Goal: Information Seeking & Learning: Learn about a topic

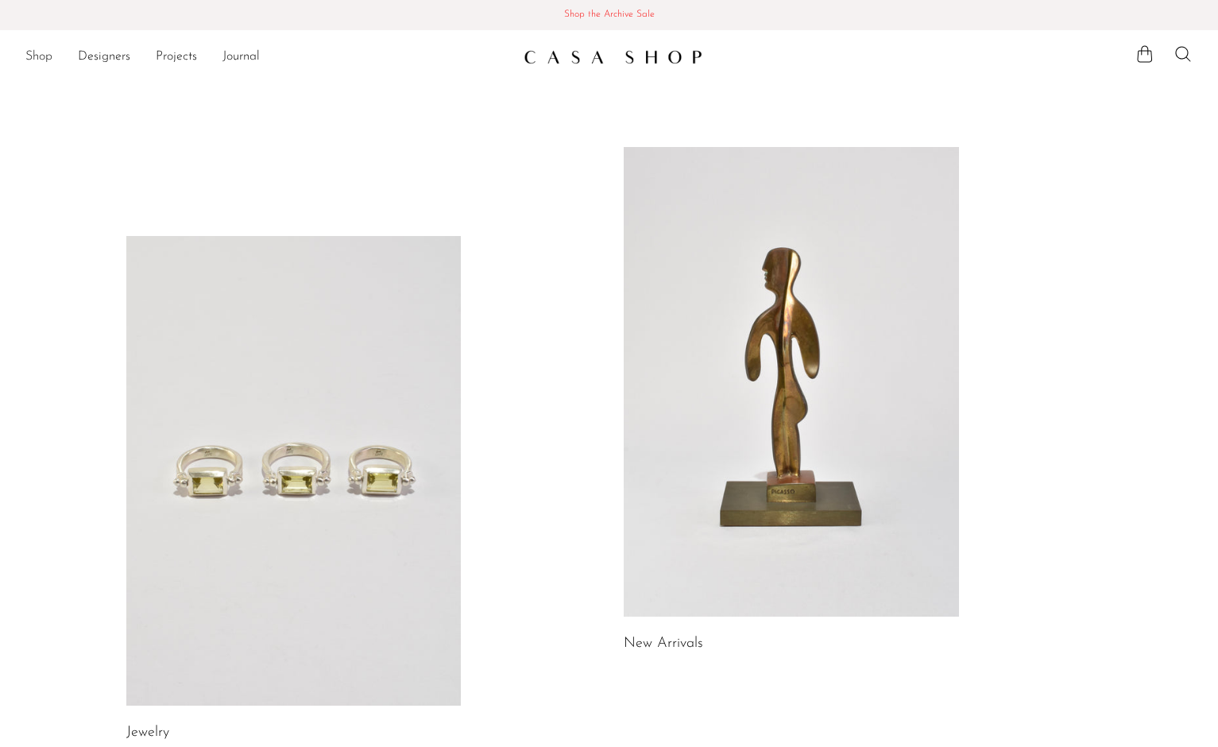
click at [41, 60] on link "Shop" at bounding box center [38, 57] width 27 height 21
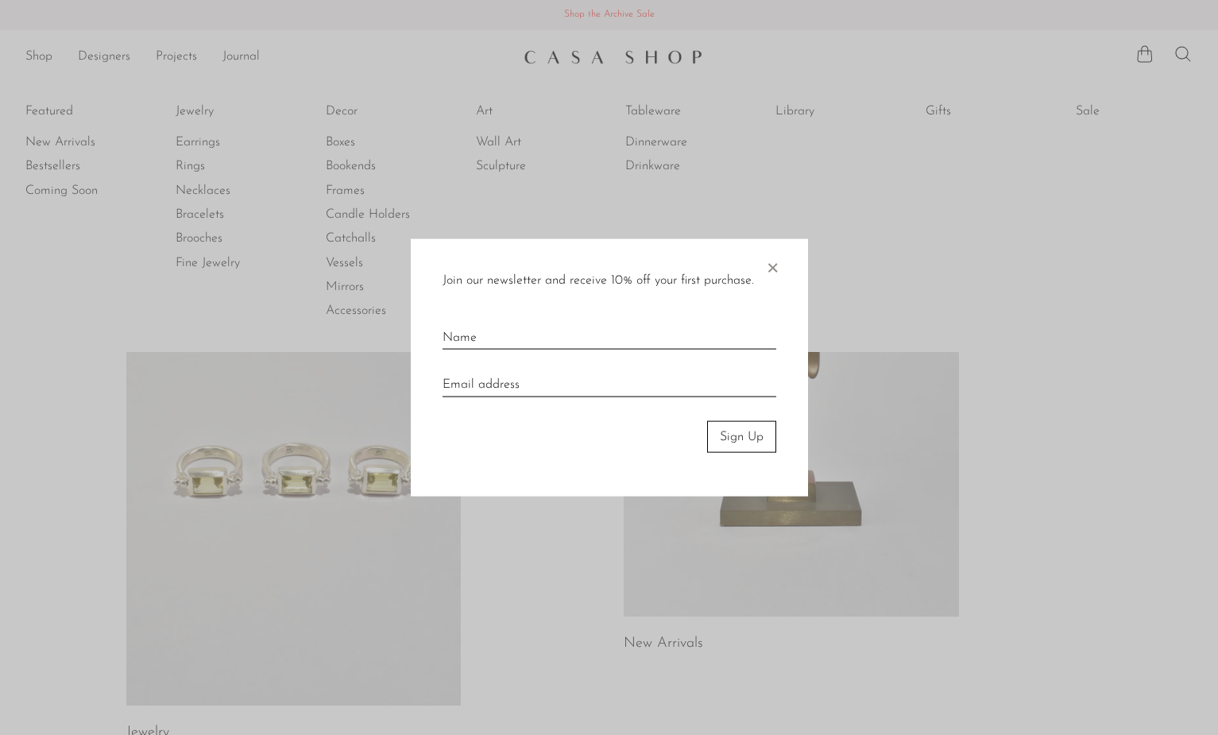
click at [201, 112] on div at bounding box center [609, 367] width 1218 height 735
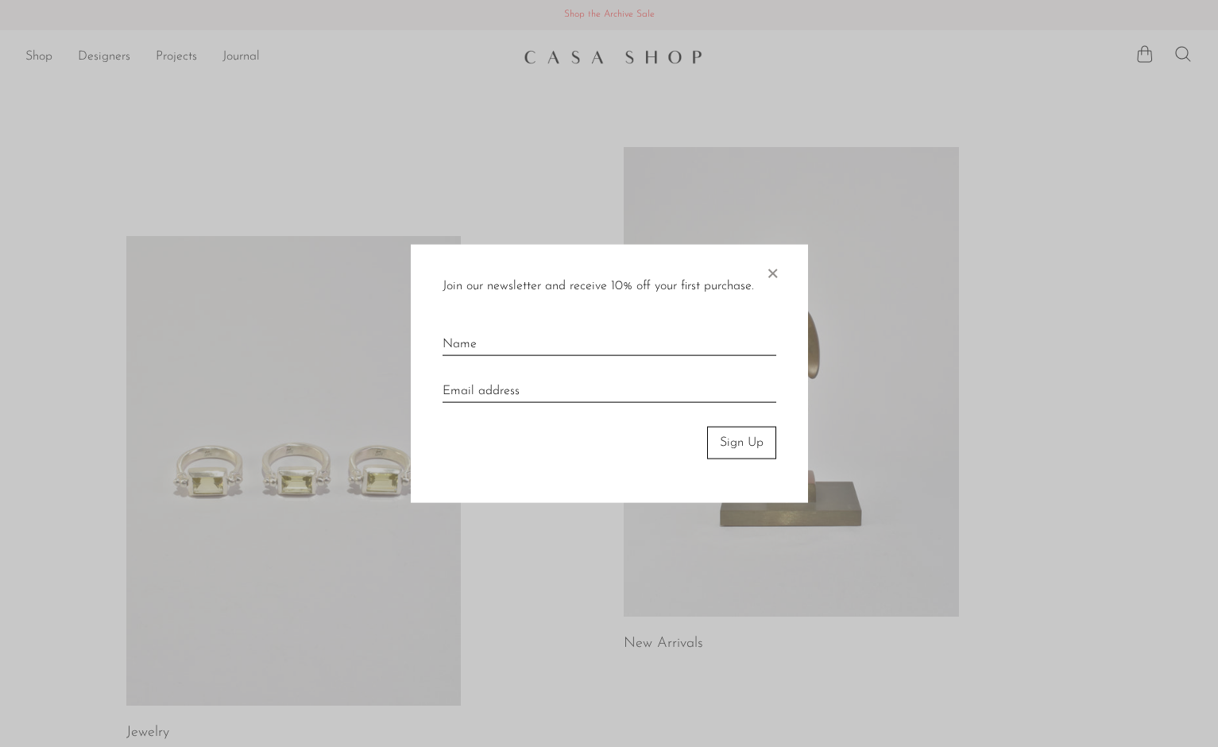
click at [775, 267] on span "×" at bounding box center [772, 270] width 16 height 51
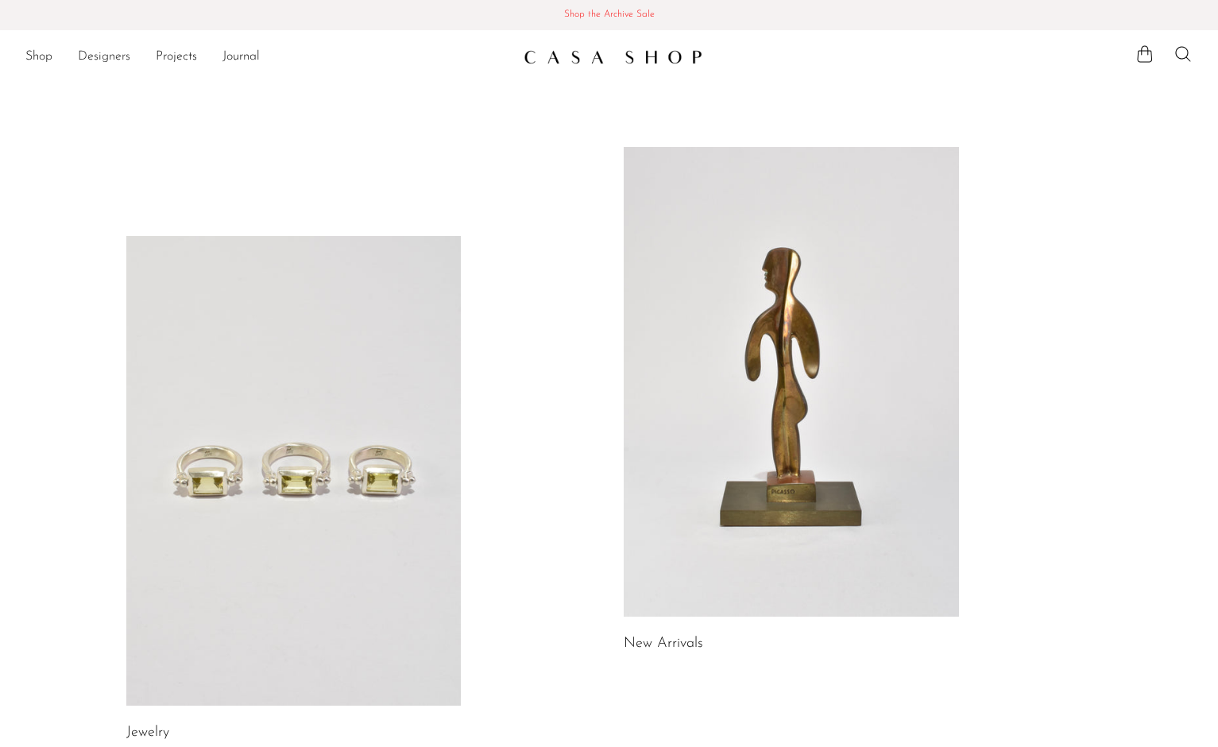
click at [114, 57] on link "Designers" at bounding box center [104, 57] width 52 height 21
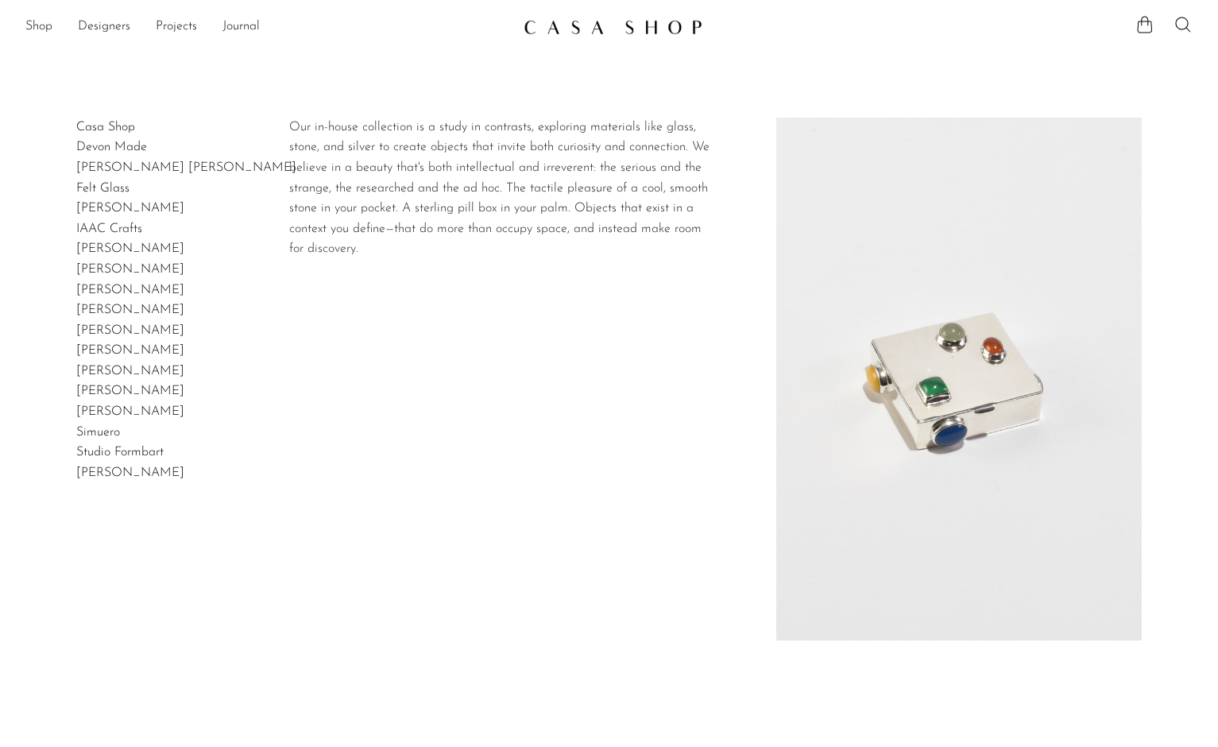
click at [112, 133] on link "Casa Shop" at bounding box center [105, 127] width 59 height 13
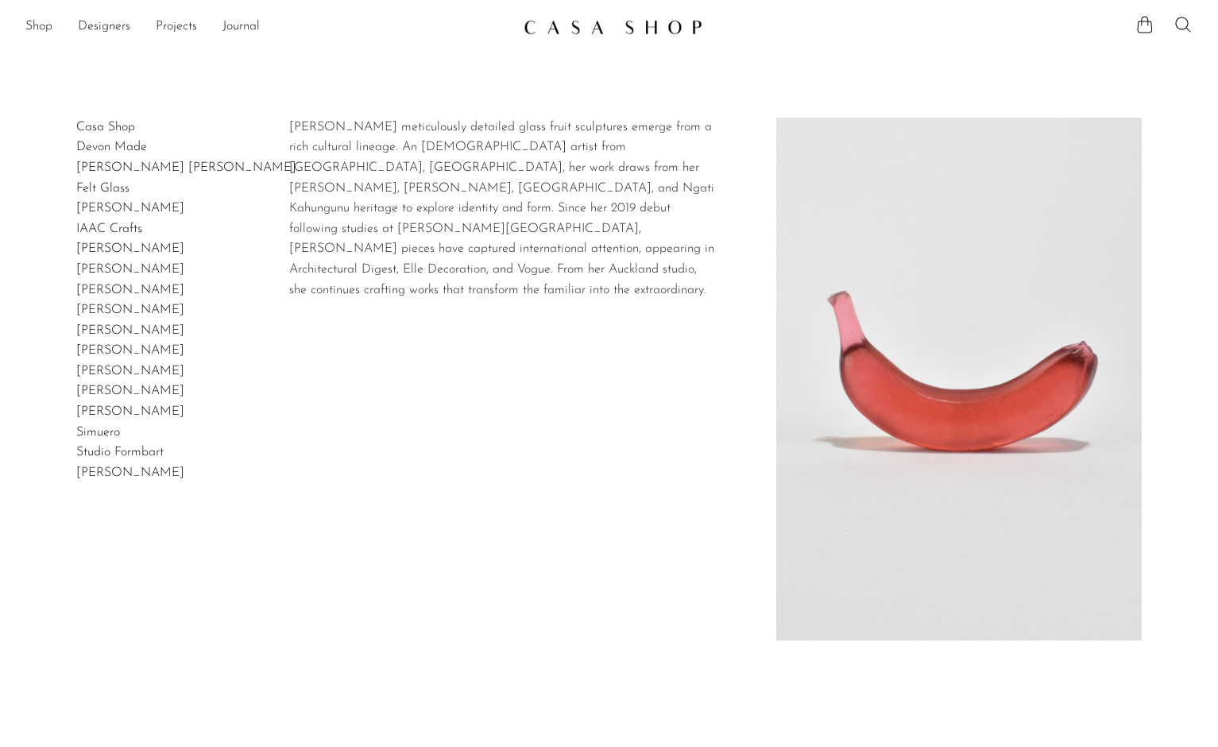
click at [122, 148] on link "Devon Made" at bounding box center [111, 147] width 71 height 13
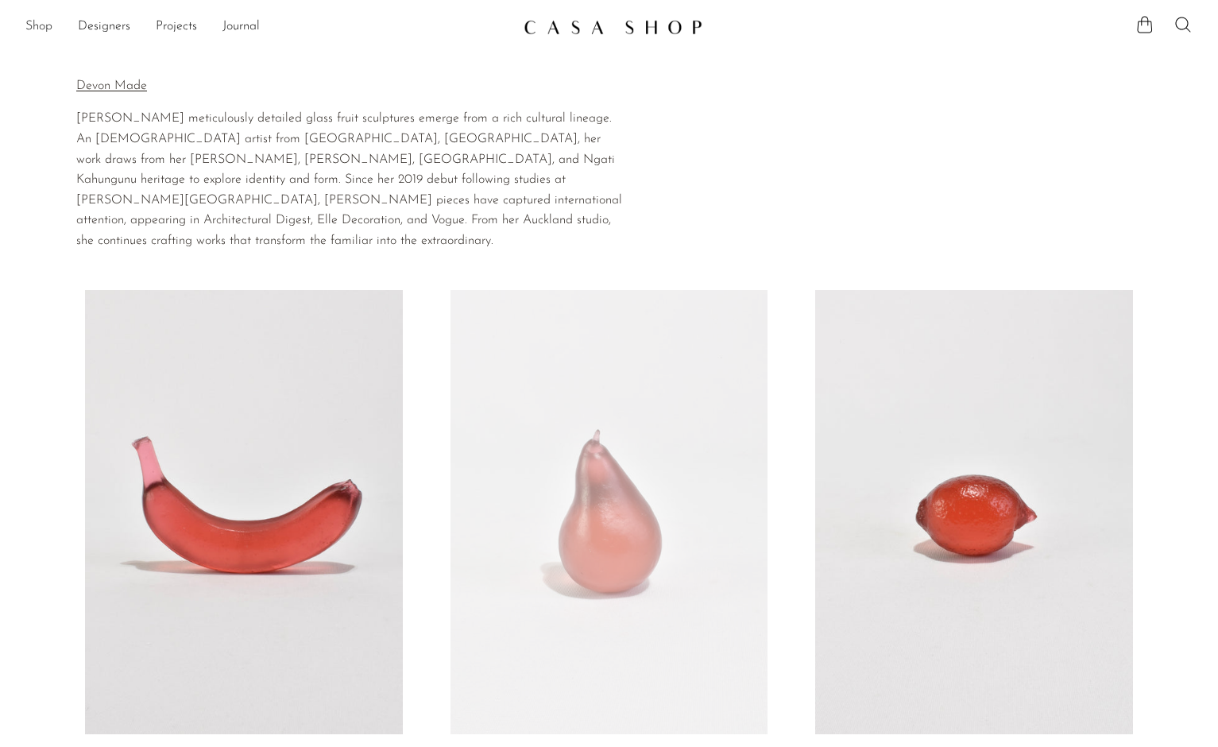
click at [46, 20] on link "Shop" at bounding box center [38, 27] width 27 height 21
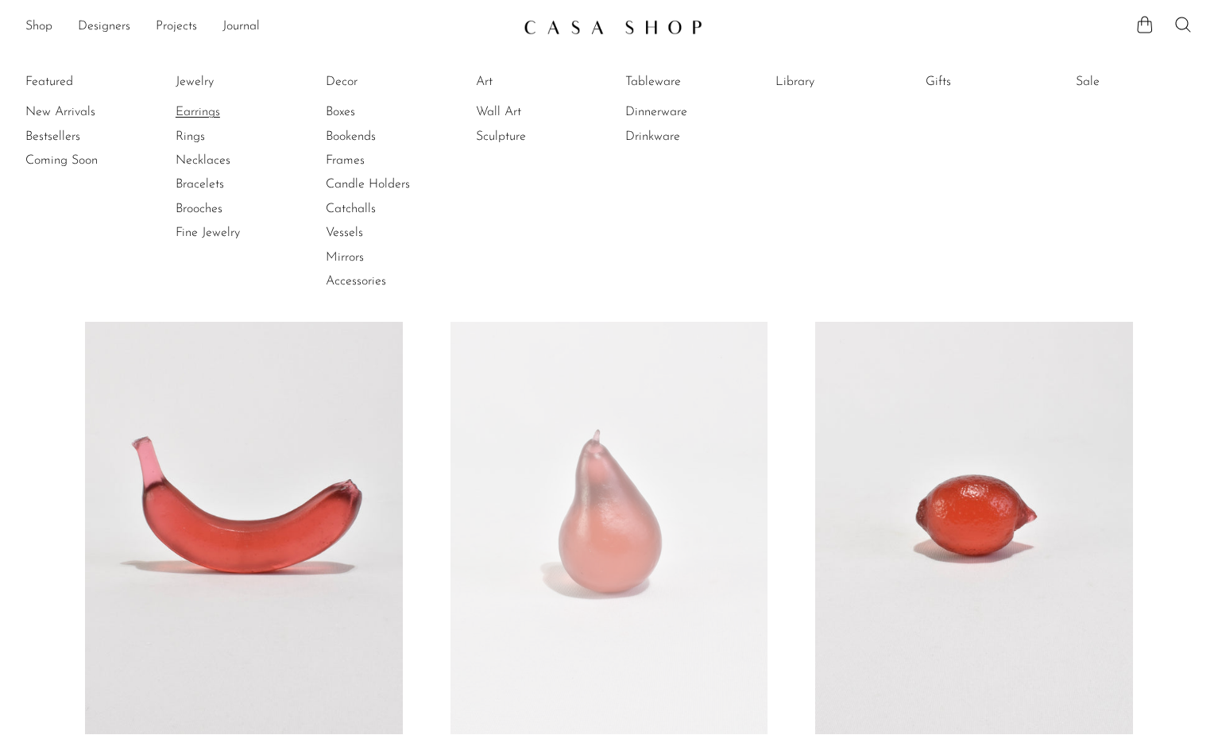
click at [191, 110] on link "Earrings" at bounding box center [235, 111] width 119 height 17
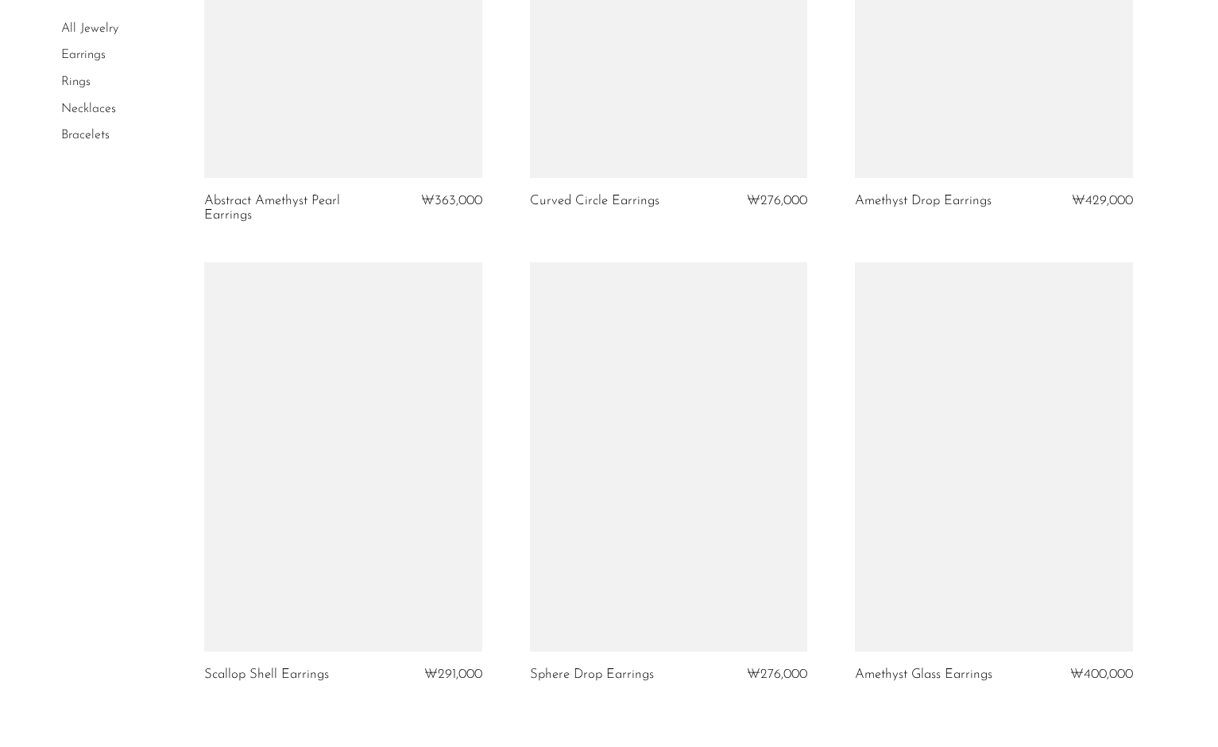
scroll to position [4662, 0]
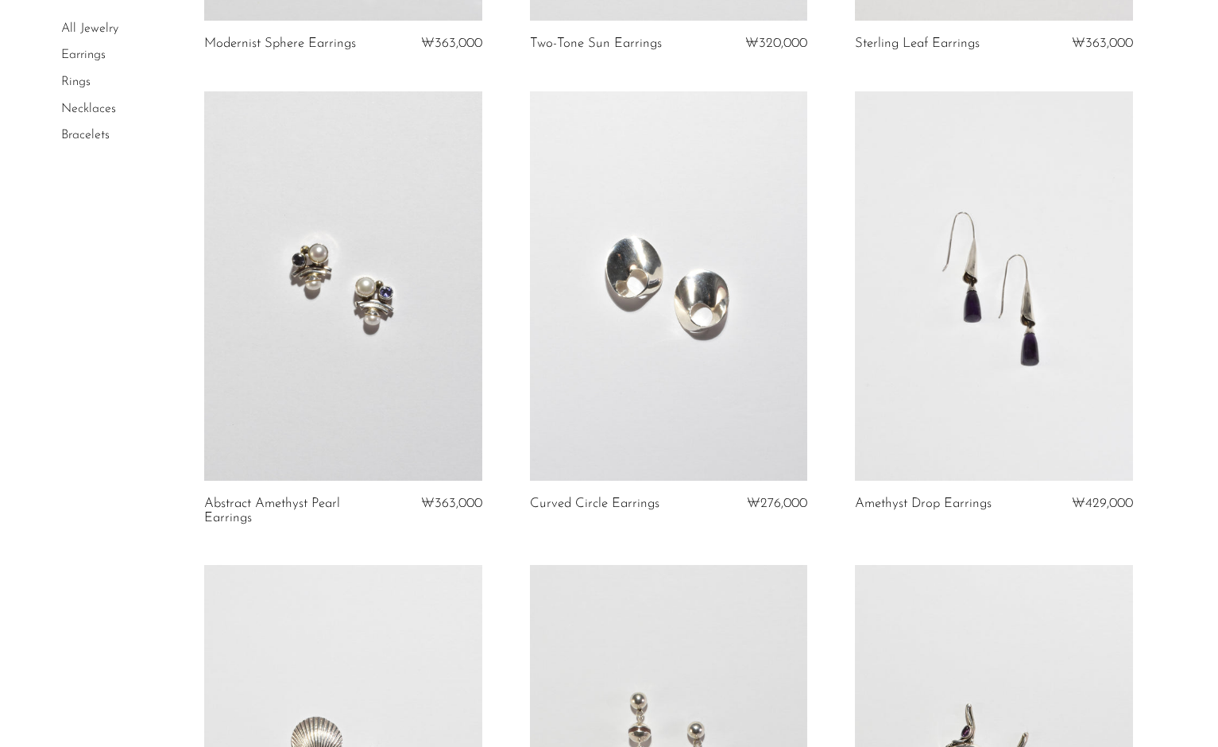
click at [967, 326] on link at bounding box center [994, 285] width 278 height 389
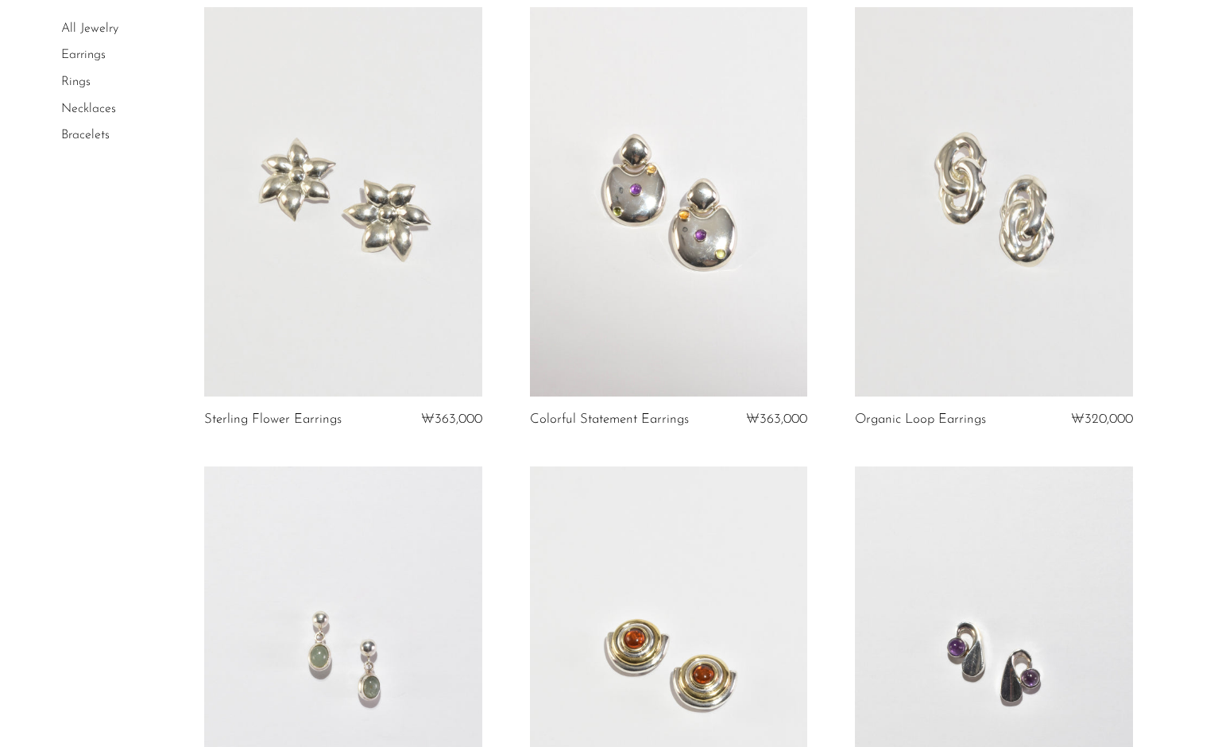
scroll to position [0, 0]
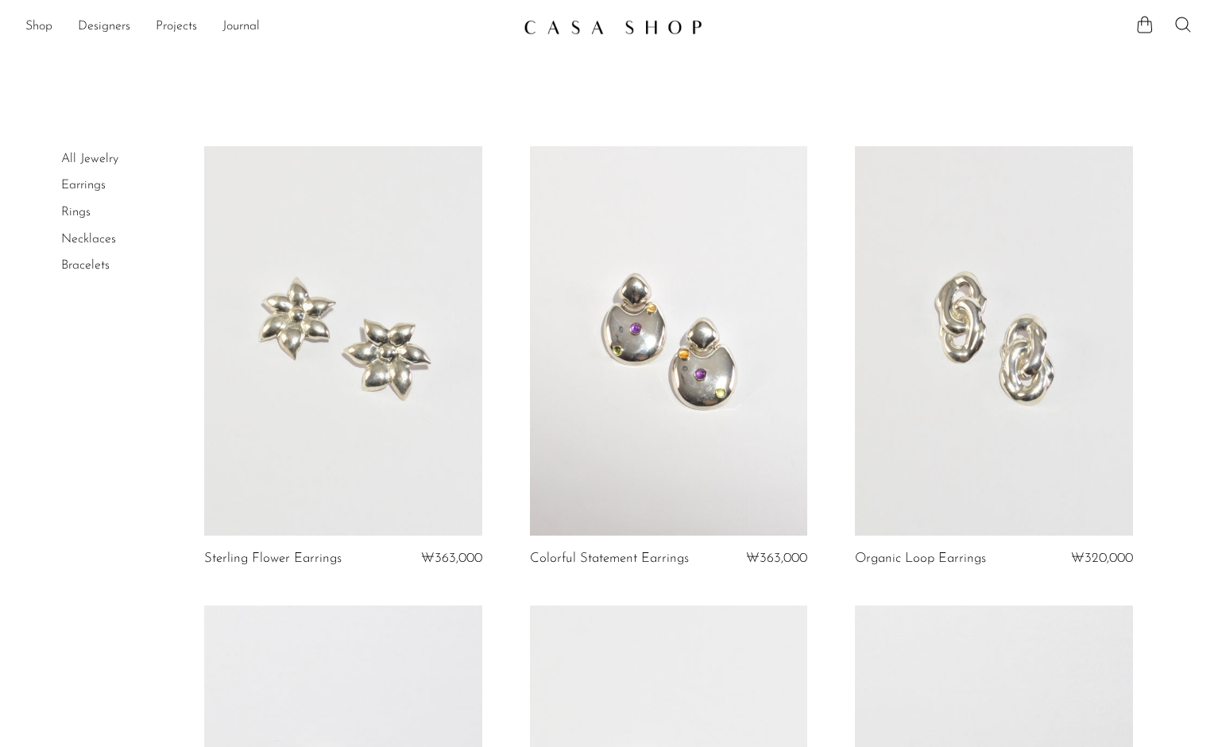
click at [84, 165] on li "All Jewelry" at bounding box center [120, 159] width 119 height 27
click at [82, 205] on li "Rings" at bounding box center [120, 212] width 119 height 27
click at [82, 213] on link "Rings" at bounding box center [75, 212] width 29 height 13
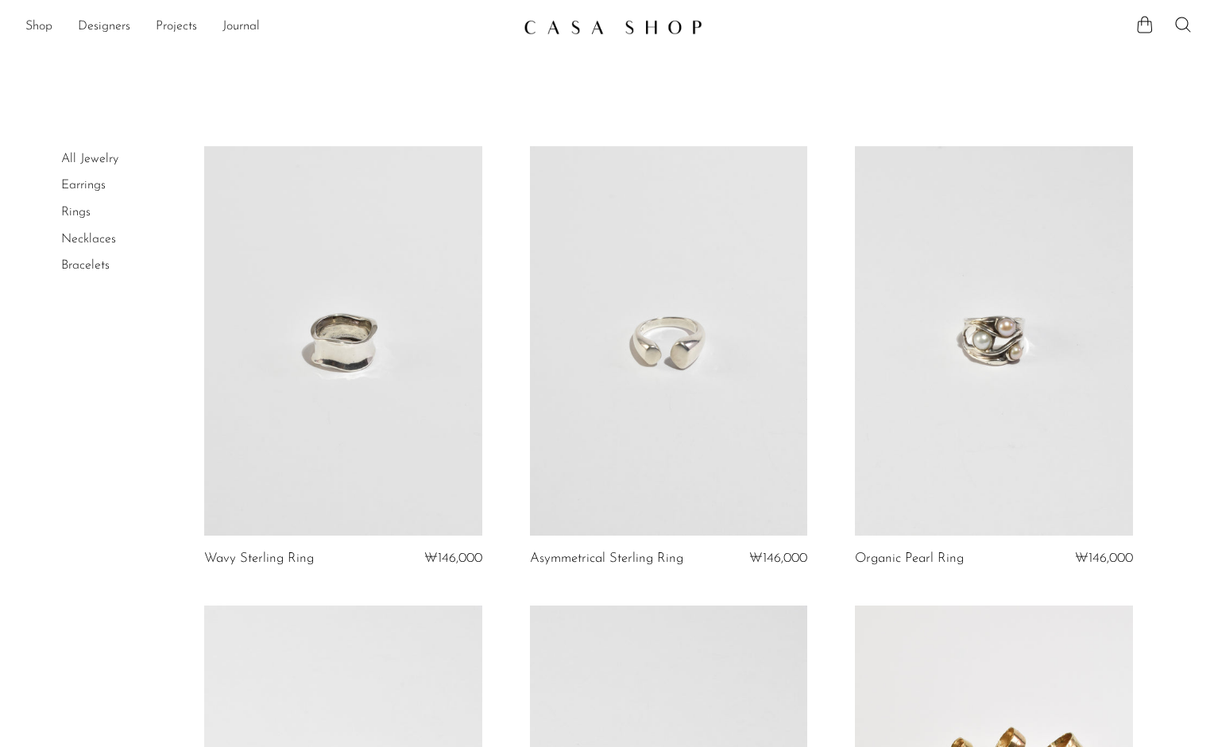
scroll to position [533, 0]
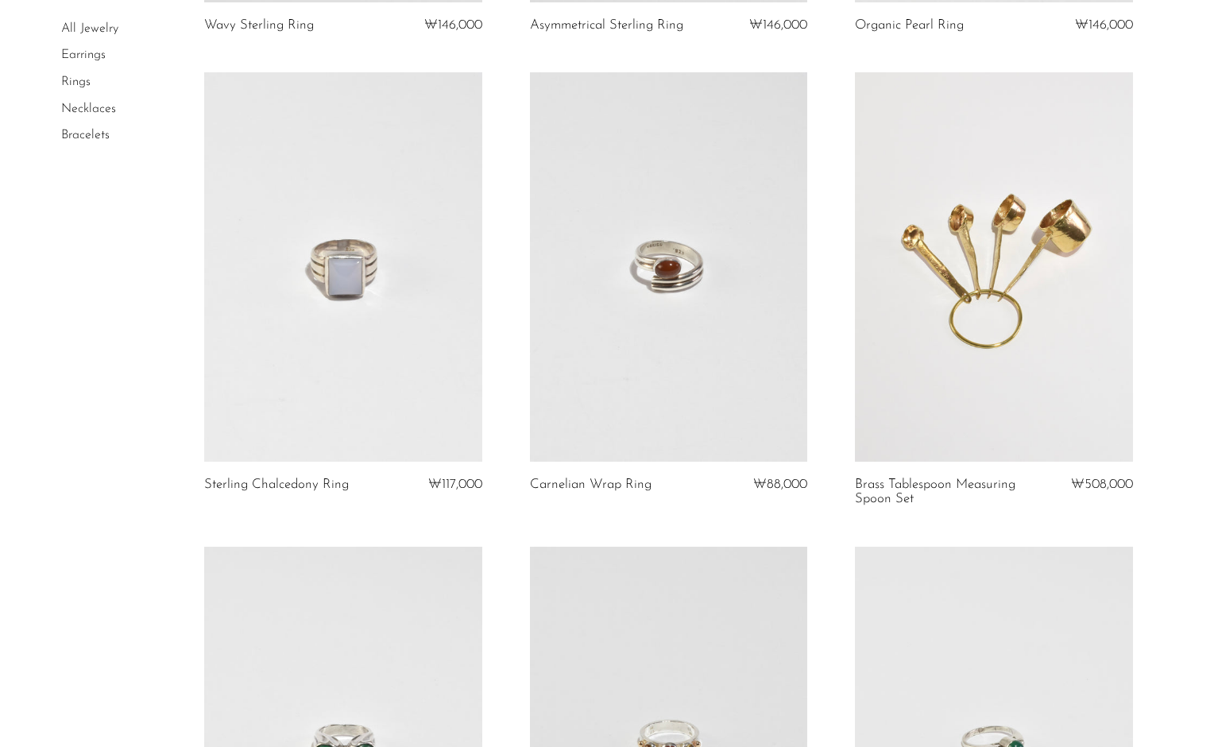
click at [90, 103] on link "Necklaces" at bounding box center [88, 108] width 55 height 13
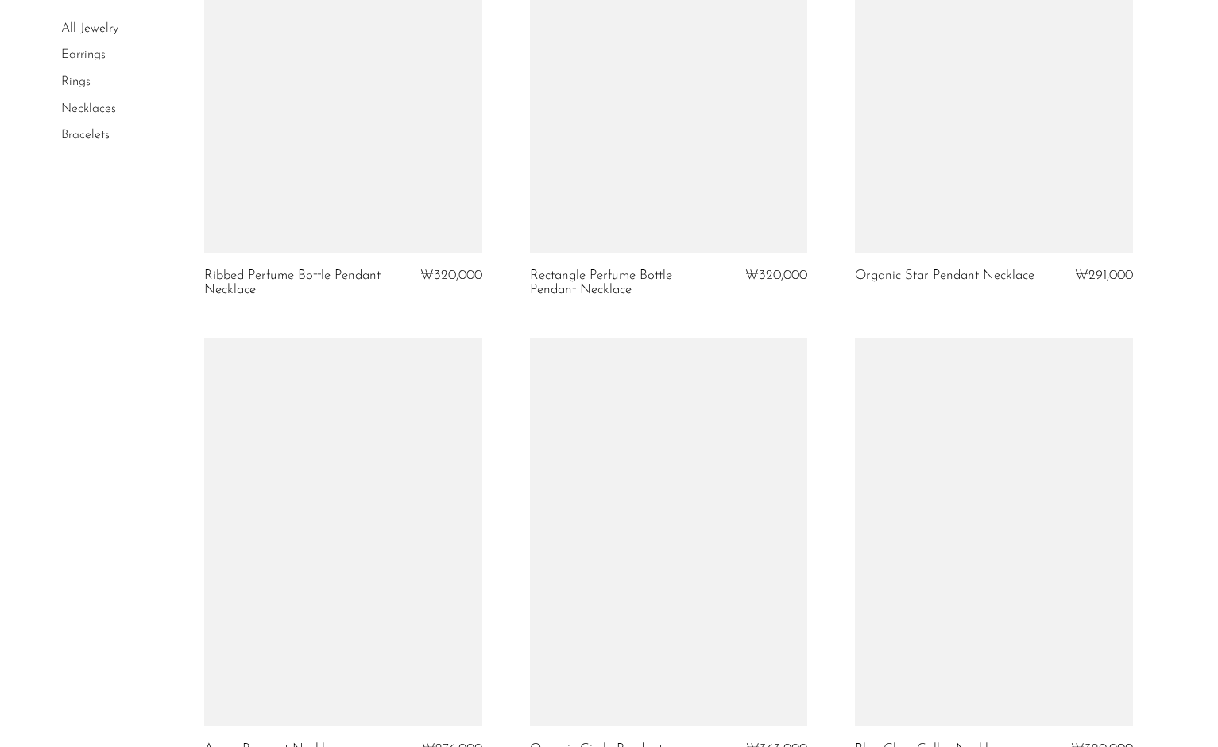
scroll to position [3017, 0]
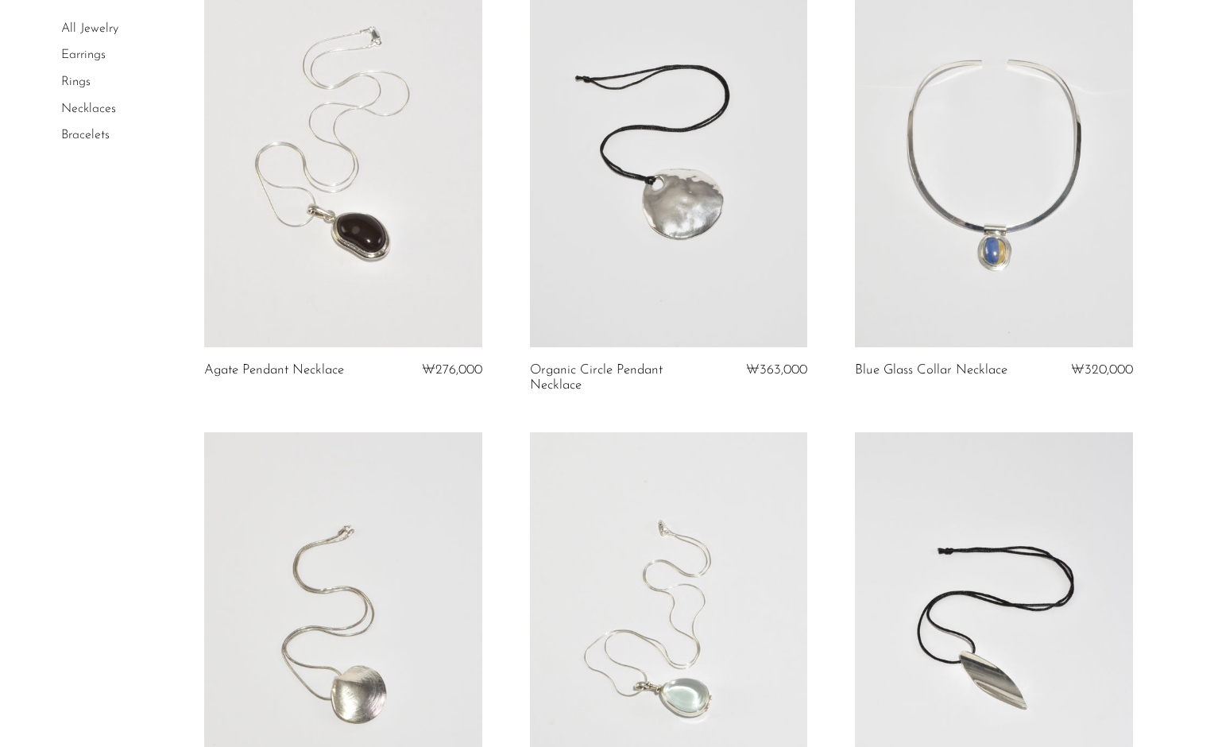
click at [88, 138] on link "Bracelets" at bounding box center [85, 135] width 48 height 13
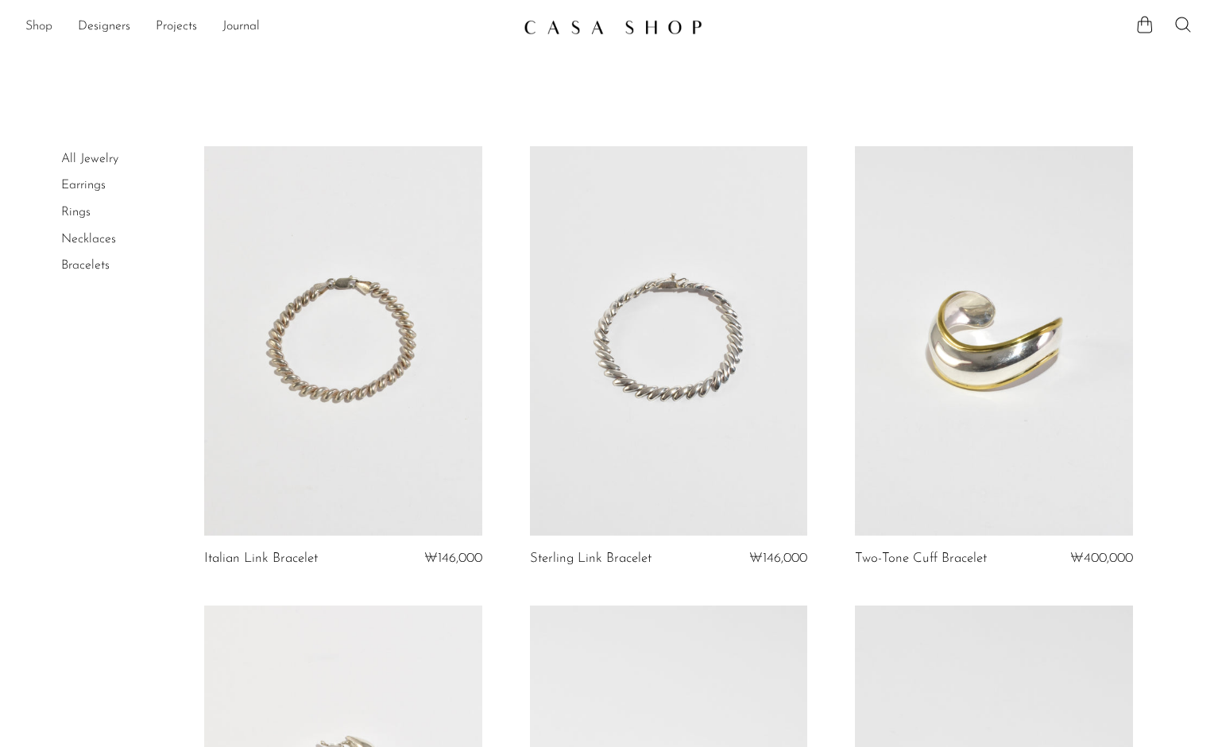
click at [26, 25] on link "Shop" at bounding box center [38, 27] width 27 height 21
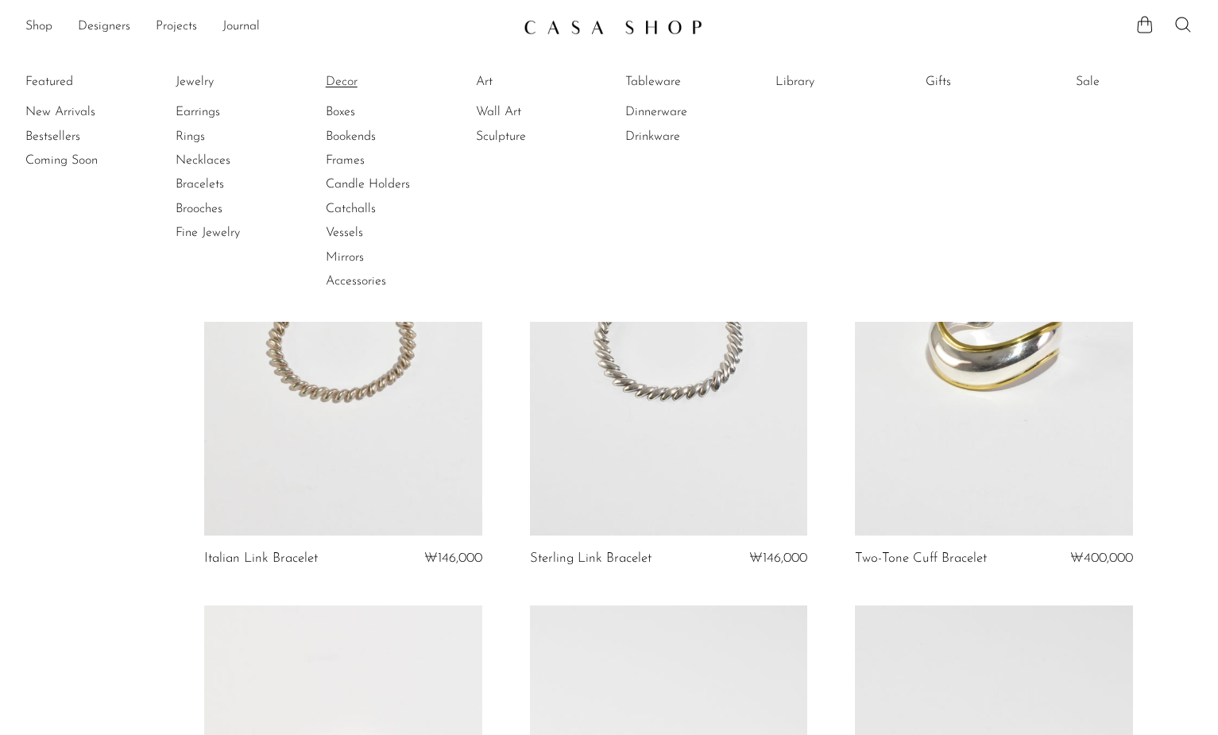
click at [335, 81] on link "Decor" at bounding box center [385, 81] width 119 height 17
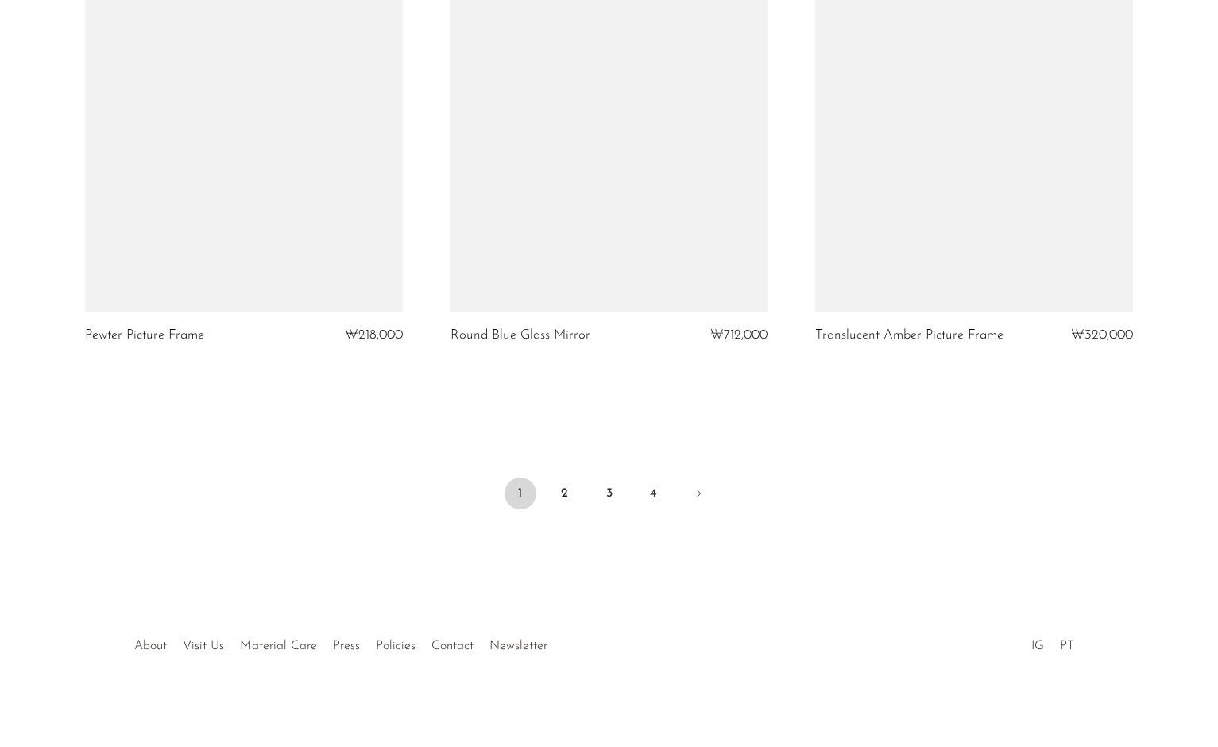
scroll to position [5824, 0]
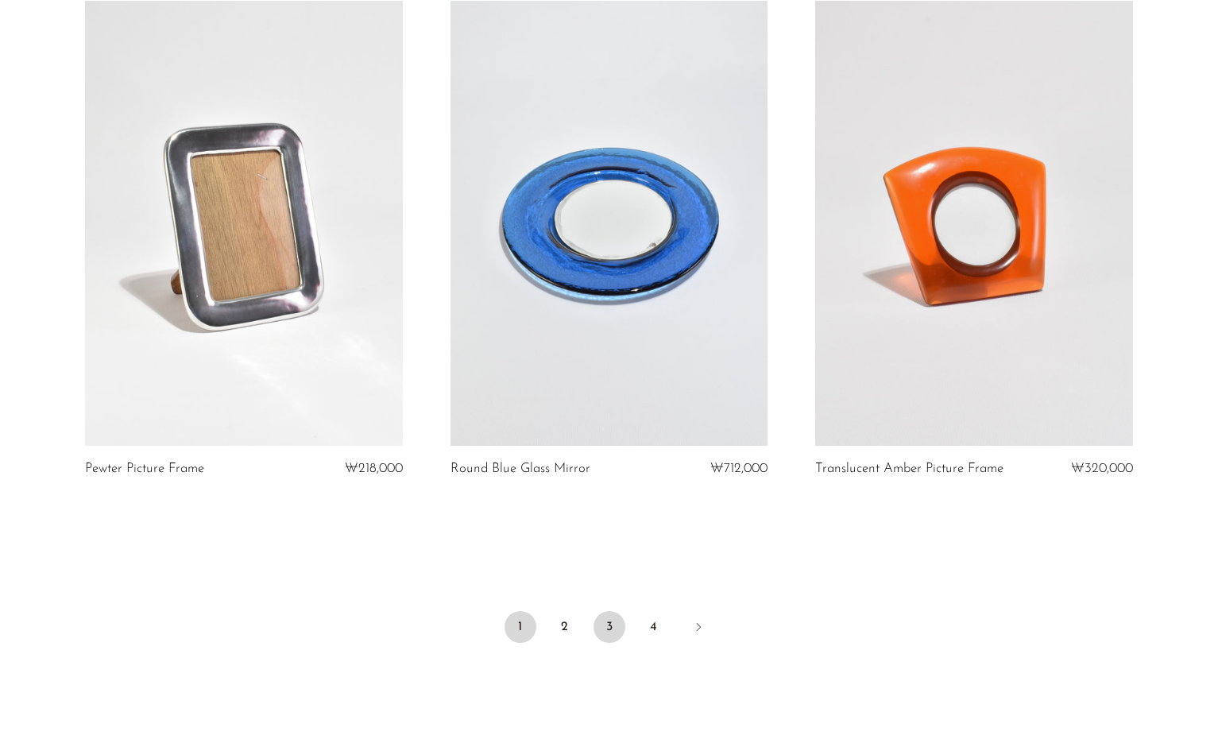
click at [605, 619] on link "3" at bounding box center [609, 627] width 32 height 32
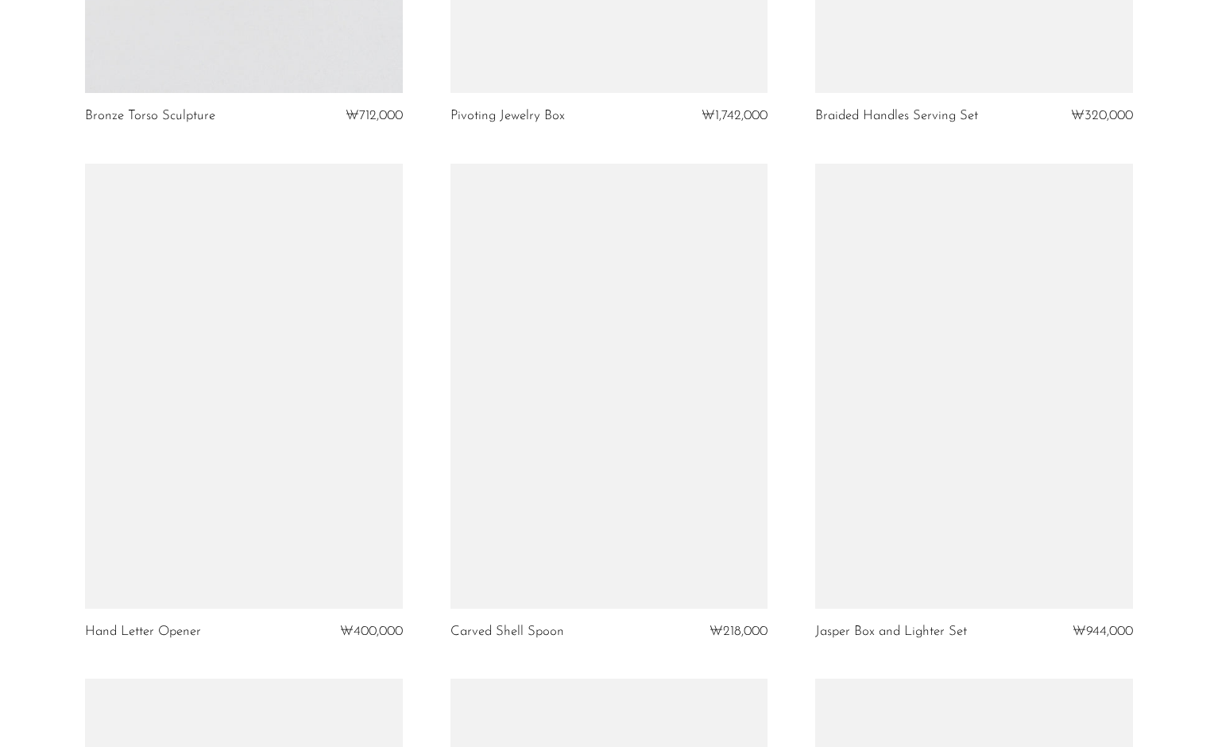
scroll to position [1716, 0]
